Goal: Register for event/course

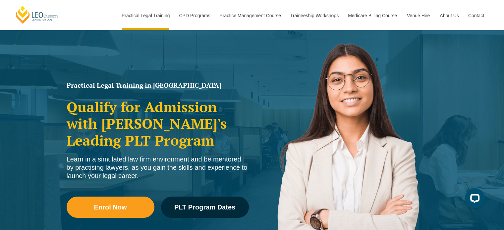
scroll to position [60, 0]
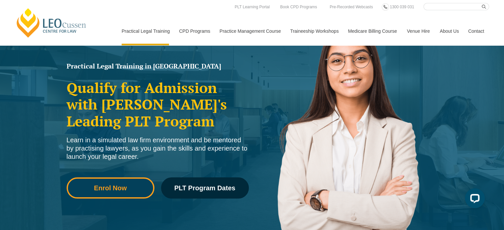
click at [135, 189] on span "Enrol Now" at bounding box center [110, 188] width 79 height 7
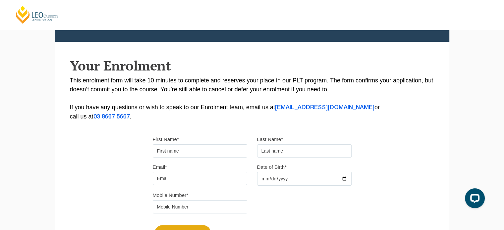
scroll to position [166, 0]
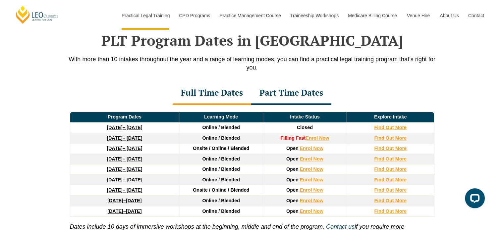
scroll to position [849, 0]
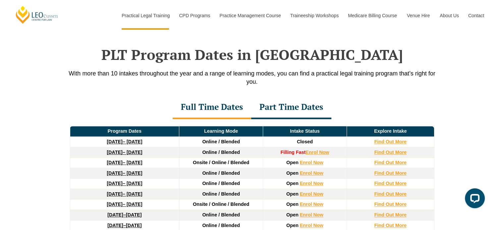
click at [305, 109] on div "Part Time Dates" at bounding box center [291, 107] width 80 height 23
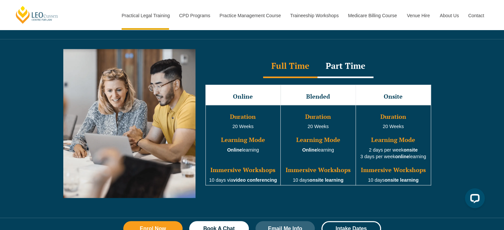
scroll to position [595, 0]
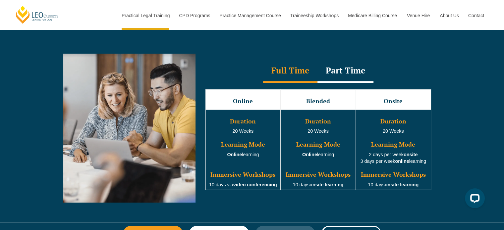
click at [335, 74] on div "Part Time" at bounding box center [345, 71] width 56 height 23
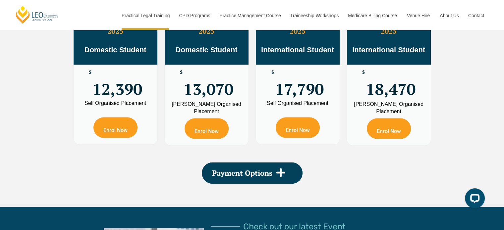
scroll to position [1202, 0]
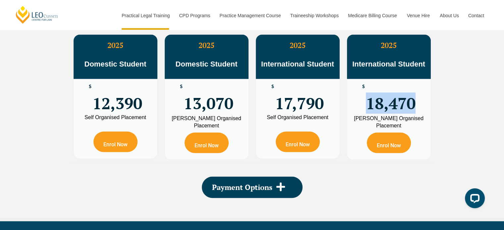
drag, startPoint x: 366, startPoint y: 98, endPoint x: 413, endPoint y: 103, distance: 47.4
click at [413, 103] on span "18,470" at bounding box center [391, 97] width 50 height 26
copy span "18,470"
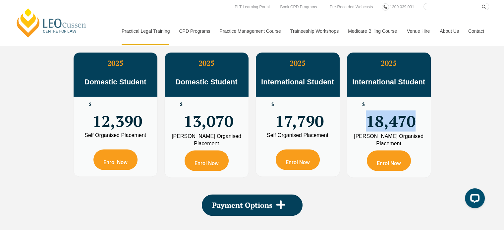
scroll to position [1174, 0]
